Goal: Task Accomplishment & Management: Manage account settings

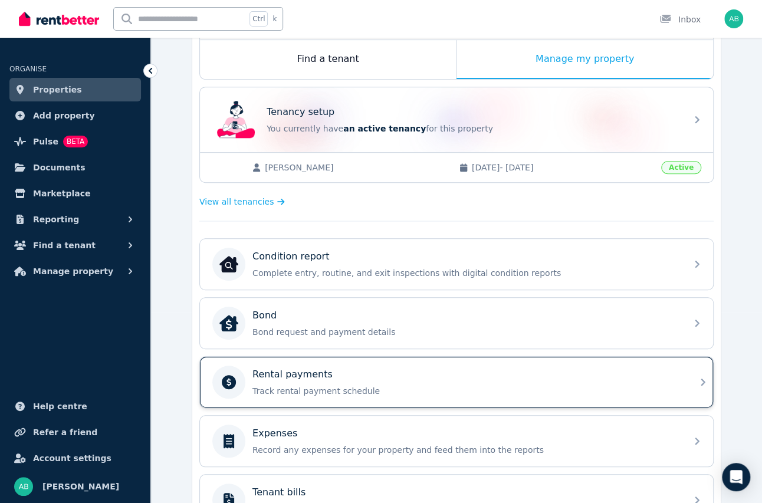
scroll to position [295, 0]
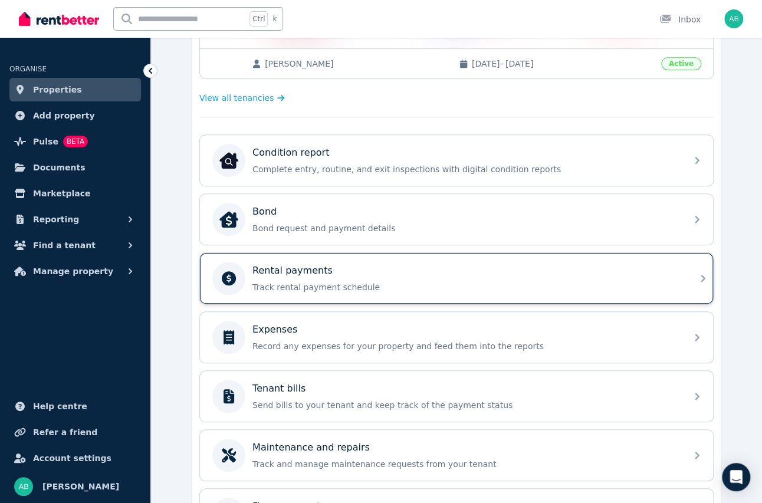
click at [278, 269] on p "Rental payments" at bounding box center [292, 271] width 80 height 14
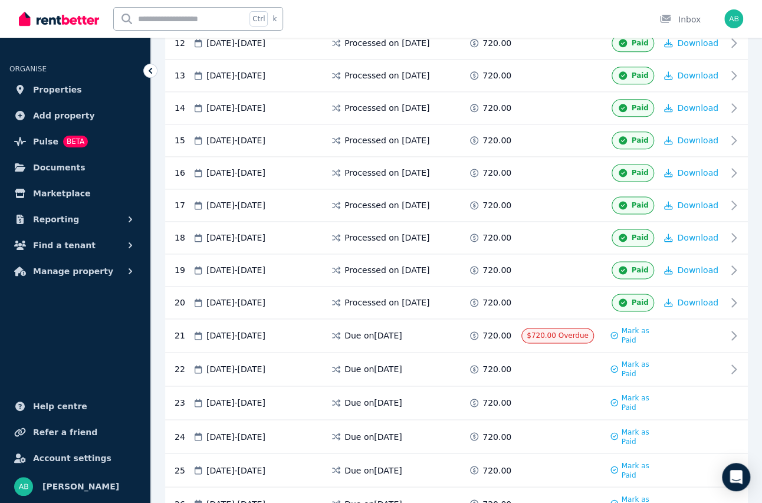
scroll to position [707, 0]
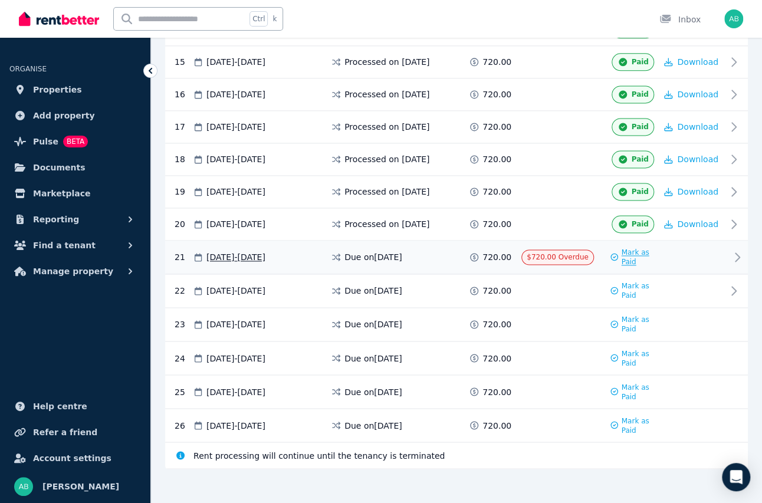
click at [634, 251] on span "Mark as Paid" at bounding box center [638, 257] width 35 height 19
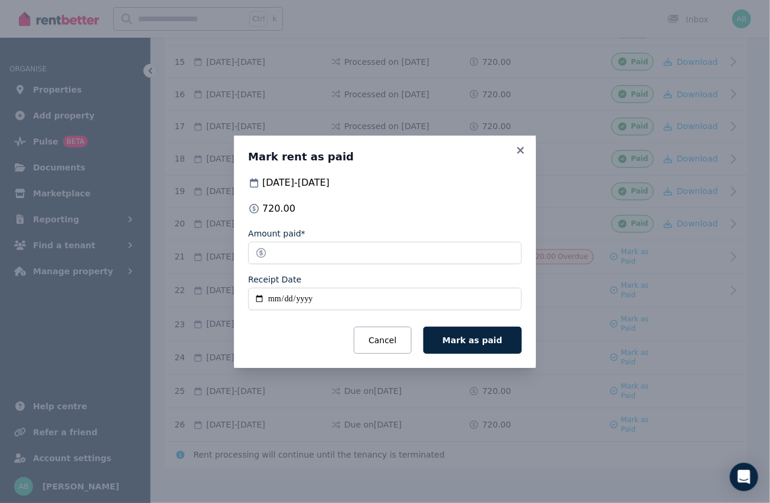
click at [276, 299] on input "Receipt Date" at bounding box center [385, 299] width 274 height 22
type input "**********"
click at [486, 337] on span "Mark as paid" at bounding box center [473, 339] width 60 height 9
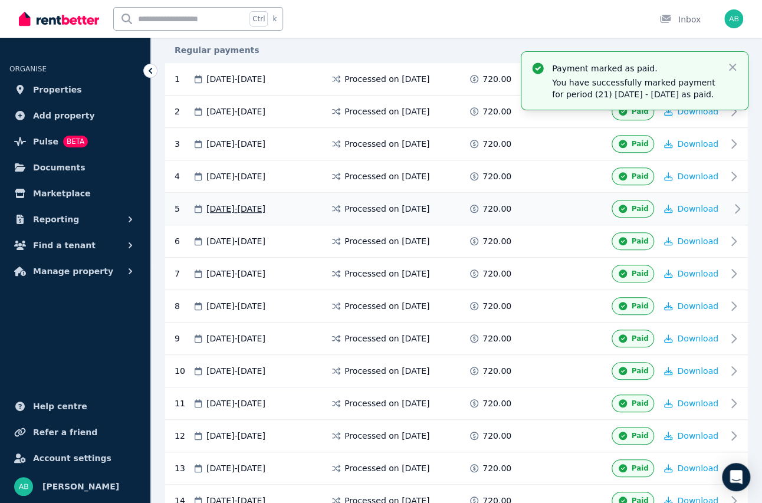
scroll to position [235, 0]
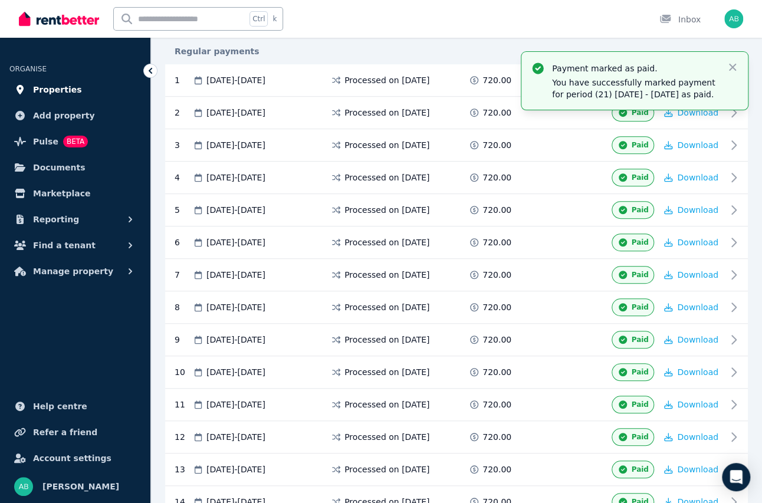
click at [64, 90] on span "Properties" at bounding box center [57, 90] width 49 height 14
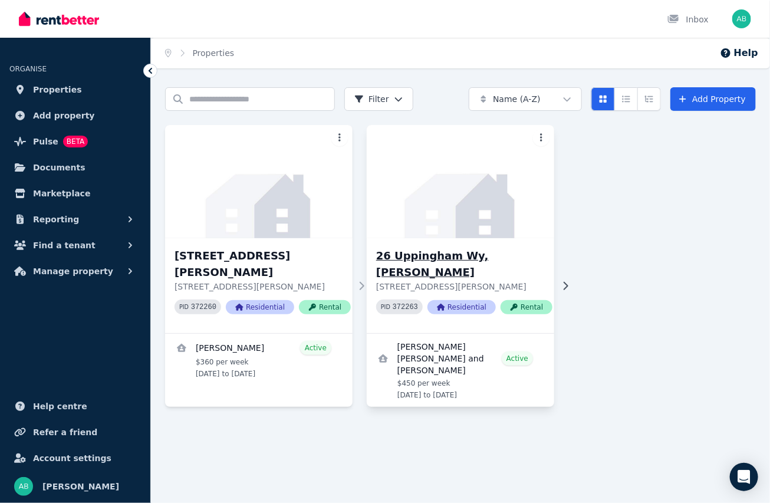
click at [447, 258] on h3 "26 Uppingham Wy, Butler" at bounding box center [464, 264] width 176 height 33
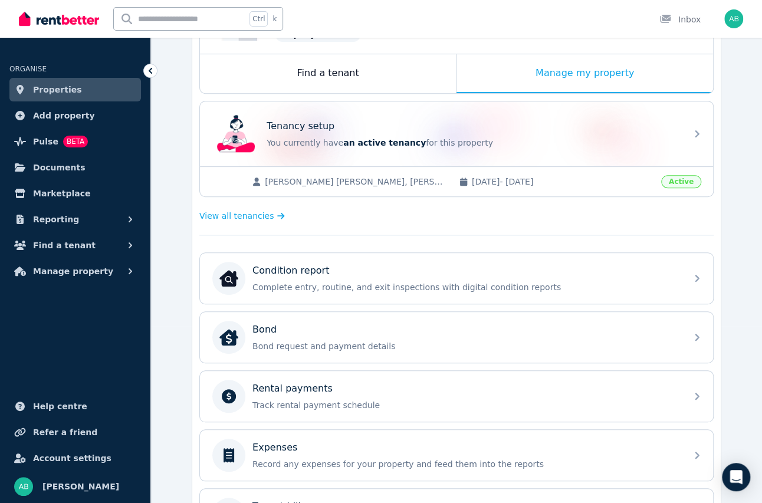
scroll to position [354, 0]
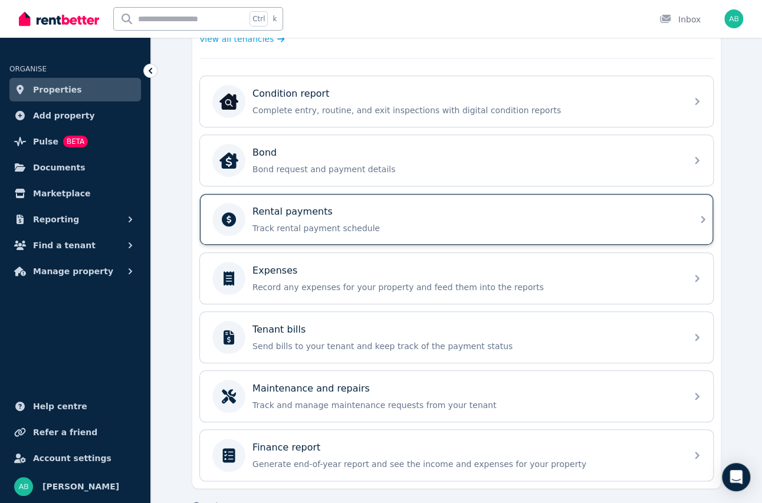
click at [292, 215] on p "Rental payments" at bounding box center [292, 212] width 80 height 14
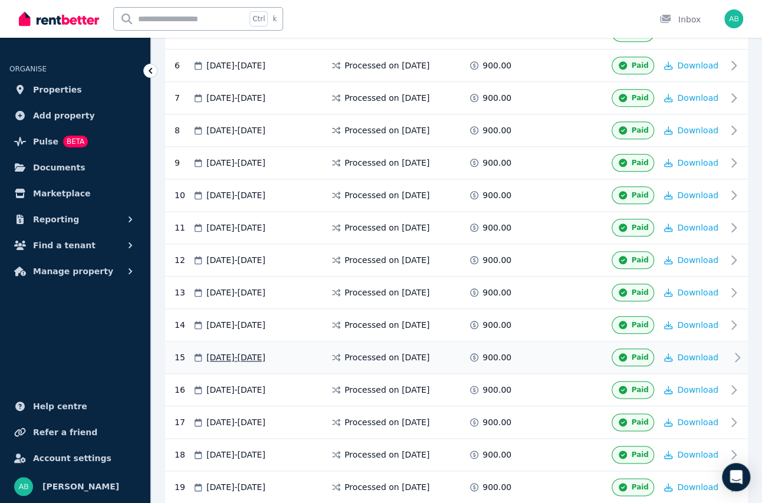
scroll to position [608, 0]
